Goal: Use online tool/utility: Utilize a website feature to perform a specific function

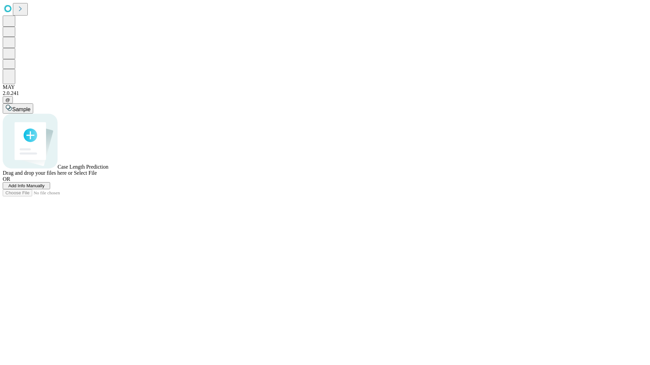
click at [45, 188] on span "Add Info Manually" at bounding box center [26, 185] width 36 height 5
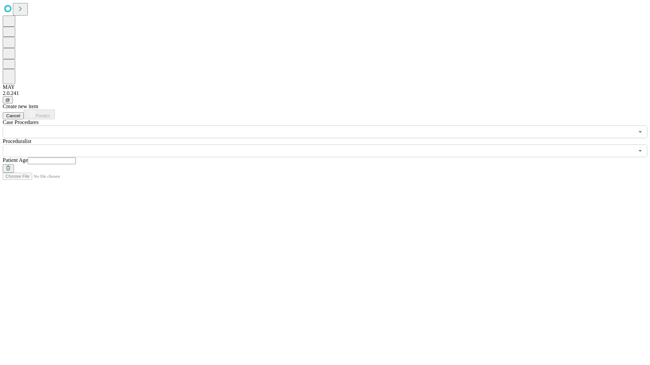
click at [76, 158] on input "text" at bounding box center [52, 161] width 48 height 7
type input "**"
click at [330, 144] on input "text" at bounding box center [318, 150] width 631 height 13
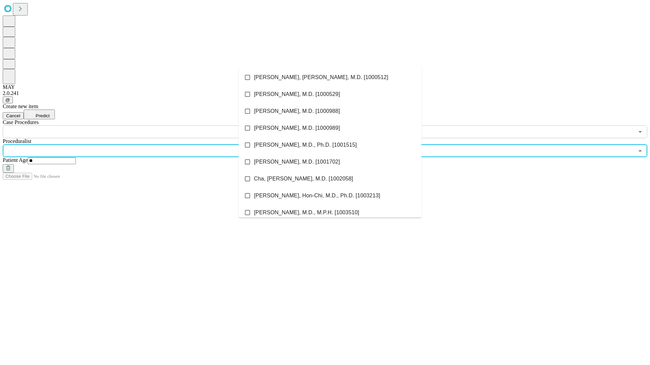
click at [330, 77] on li "[PERSON_NAME], [PERSON_NAME], M.D. [1000512]" at bounding box center [330, 77] width 183 height 17
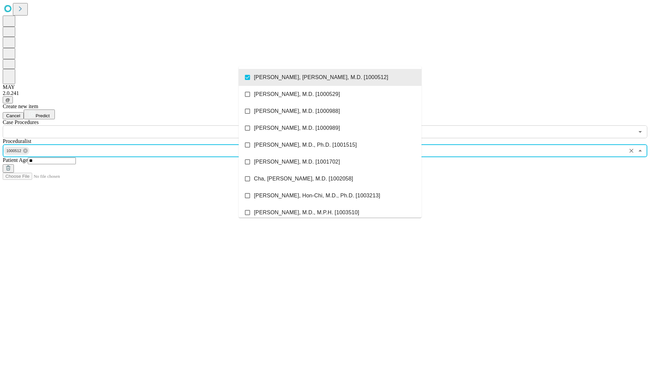
click at [142, 126] on input "text" at bounding box center [318, 132] width 631 height 13
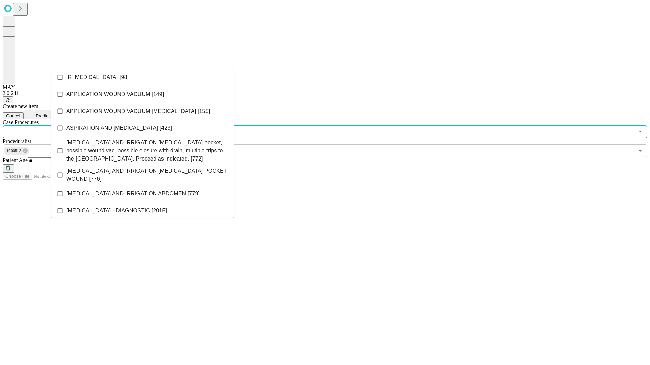
click at [142, 77] on li "IR [MEDICAL_DATA] [98]" at bounding box center [142, 77] width 183 height 17
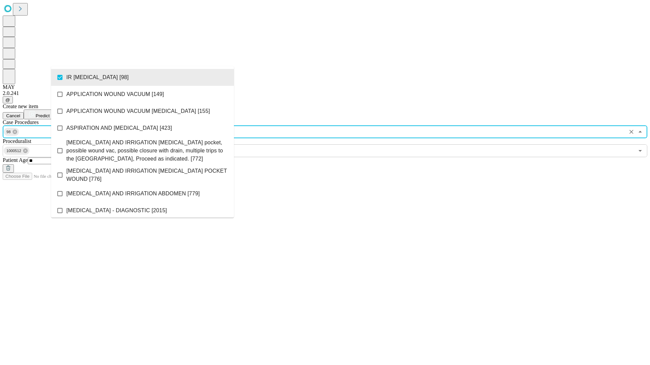
click at [49, 113] on span "Predict" at bounding box center [43, 115] width 14 height 5
